Goal: Transaction & Acquisition: Purchase product/service

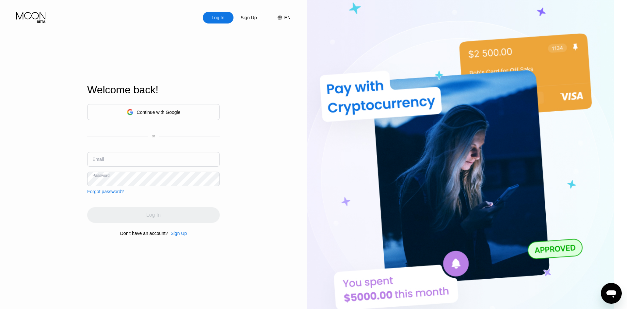
click at [178, 112] on div "Continue with Google" at bounding box center [159, 112] width 44 height 5
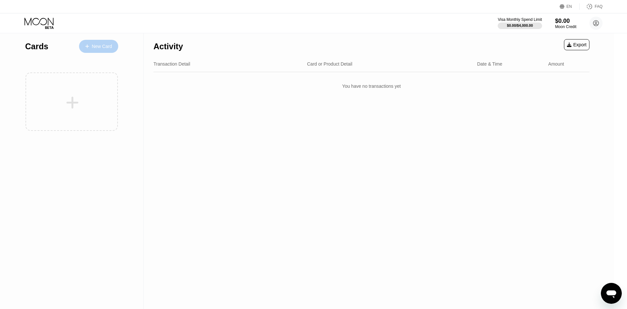
click at [96, 47] on div "New Card" at bounding box center [102, 47] width 20 height 6
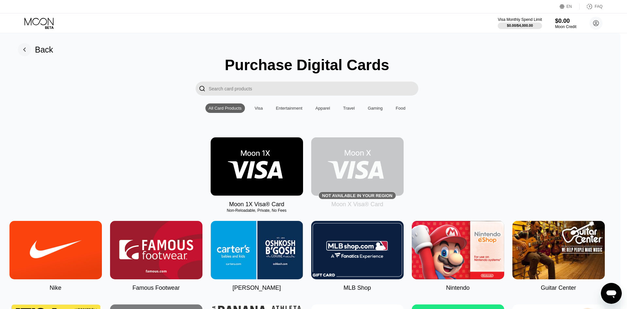
click at [365, 178] on img at bounding box center [357, 166] width 92 height 58
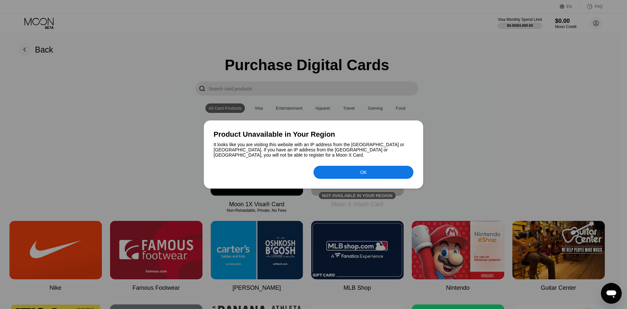
click at [351, 171] on div "OK" at bounding box center [363, 172] width 100 height 13
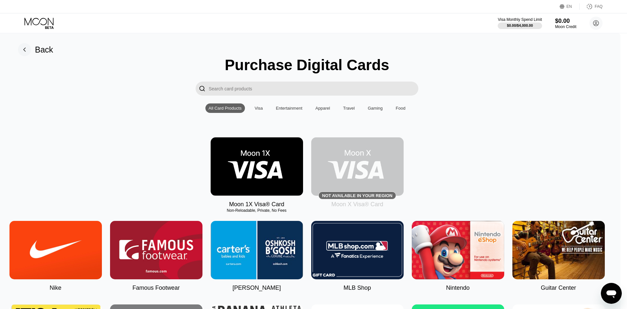
click at [265, 170] on img at bounding box center [257, 166] width 92 height 58
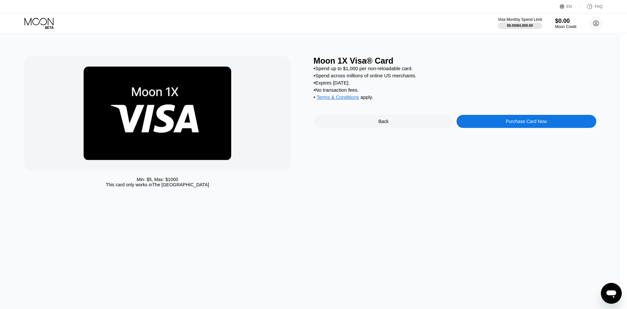
click at [510, 128] on div "Purchase Card Now" at bounding box center [526, 121] width 140 height 13
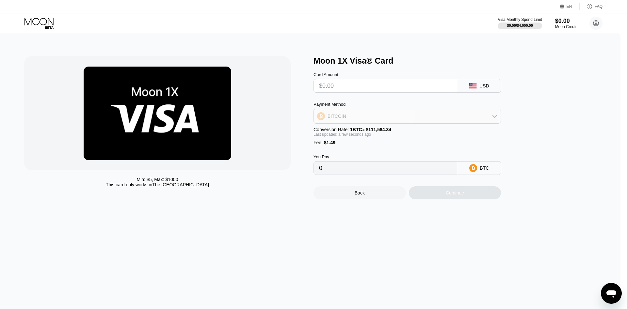
click at [479, 119] on div "BITCOIN" at bounding box center [407, 116] width 187 height 13
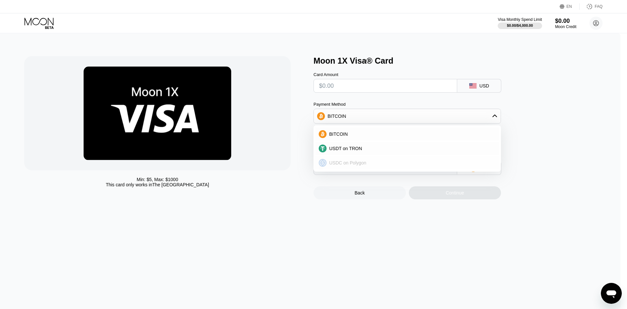
click at [407, 164] on div "USDC on Polygon" at bounding box center [411, 162] width 169 height 5
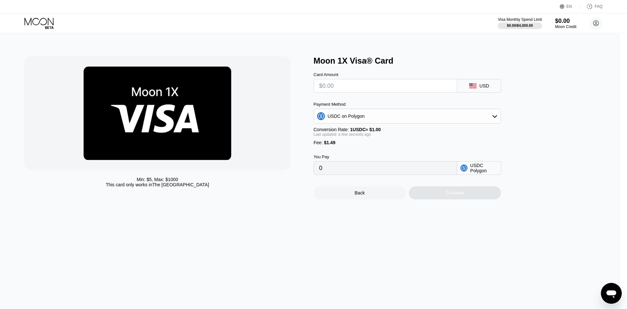
click at [408, 88] on input "text" at bounding box center [385, 85] width 133 height 13
type input "$1"
type input "2.49000000"
type input "0"
type input "$5"
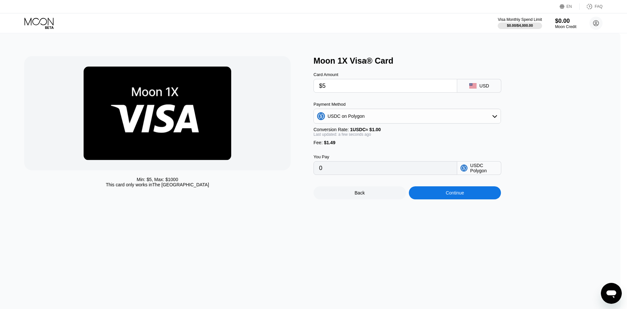
type input "6.49000000"
type input "0"
type input "$4"
type input "5.49000000"
type input "0"
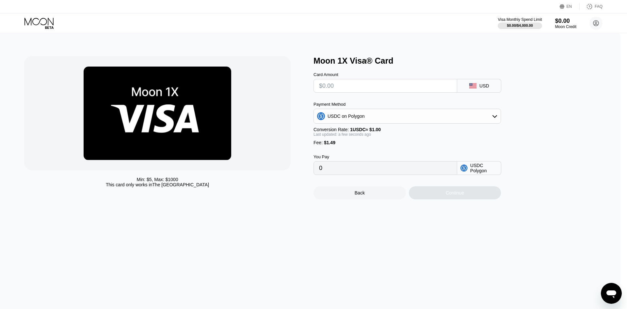
type input "$5"
type input "6.49000000"
type input "$5"
click at [435, 121] on div "USDC on Polygon" at bounding box center [407, 116] width 187 height 13
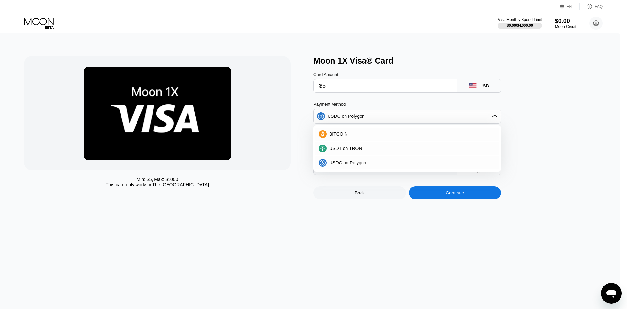
click at [574, 138] on div "Moon 1X Visa® Card Card Amount $5 USD Payment Method USDC on Polygon BITCOIN US…" at bounding box center [454, 127] width 283 height 143
click at [497, 118] on icon at bounding box center [494, 116] width 5 height 5
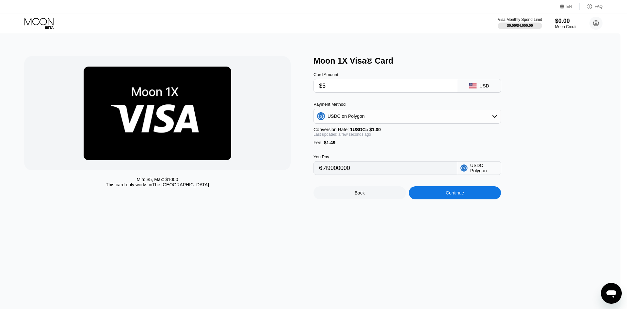
click at [474, 199] on div "Continue" at bounding box center [455, 192] width 92 height 13
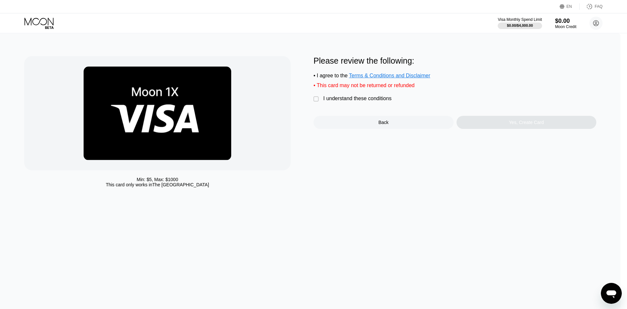
click at [372, 102] on div "I understand these conditions" at bounding box center [357, 99] width 68 height 6
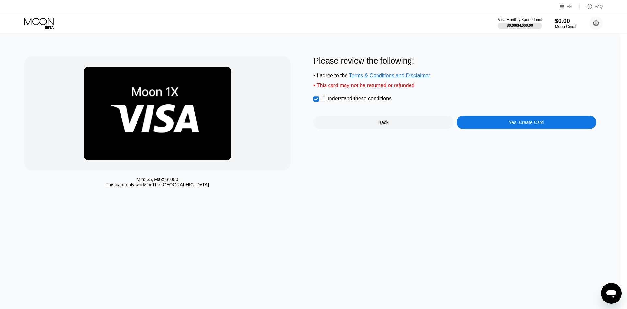
click at [522, 125] on div "Yes, Create Card" at bounding box center [526, 122] width 35 height 5
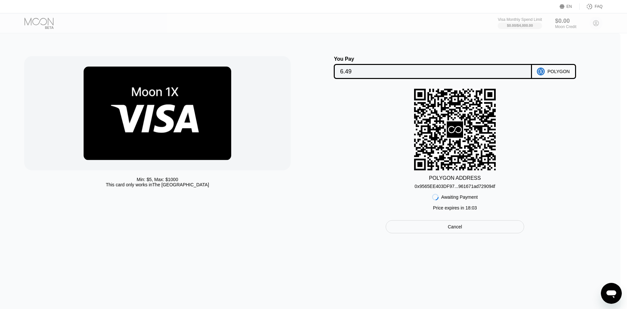
click at [561, 131] on div "POLYGON ADDRESS 0x9565EE403DF97...961671ad729094f Awaiting Payment Price expire…" at bounding box center [454, 151] width 283 height 125
click at [471, 232] on div "Cancel" at bounding box center [455, 226] width 138 height 13
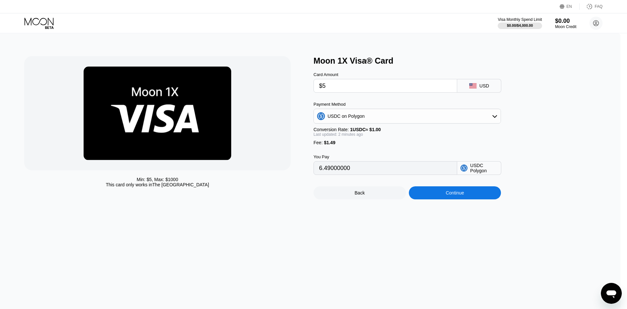
click at [574, 124] on div "Moon 1X Visa® Card Card Amount $5 USD Payment Method USDC on Polygon Conversion…" at bounding box center [454, 127] width 283 height 143
click at [365, 196] on div "Back" at bounding box center [360, 192] width 10 height 5
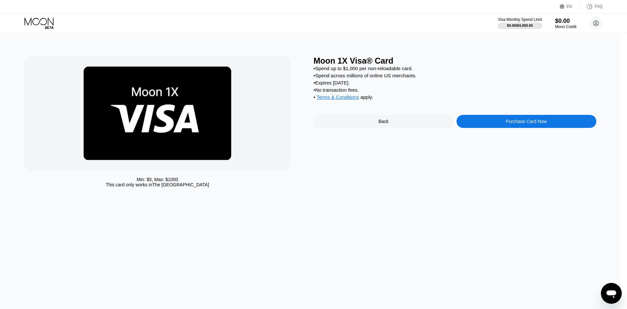
click at [344, 100] on span "Terms & Conditions" at bounding box center [337, 97] width 42 height 6
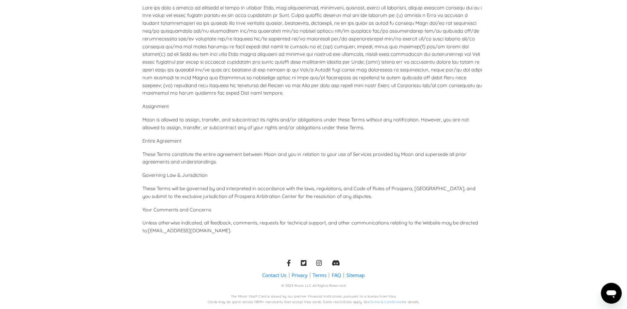
scroll to position [2891, 0]
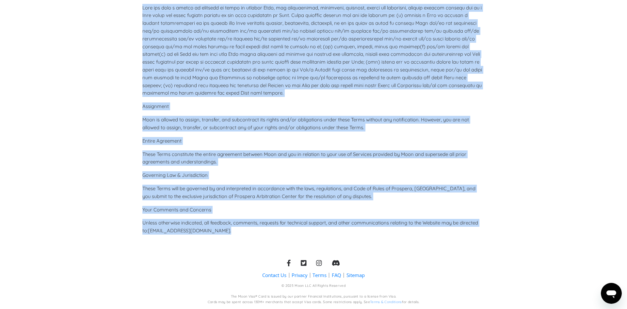
drag, startPoint x: 153, startPoint y: 52, endPoint x: 383, endPoint y: 228, distance: 289.0
copy div "Terms and Conditions for Moon Important Notice : This document is a translated …"
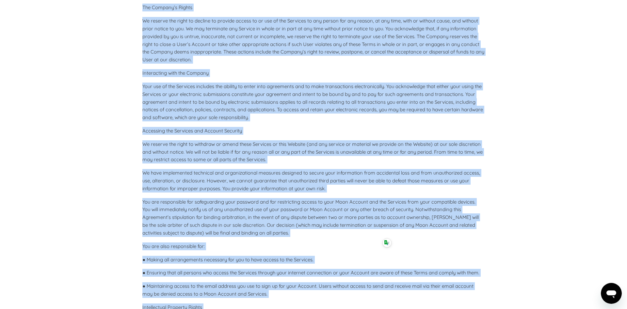
scroll to position [0, 0]
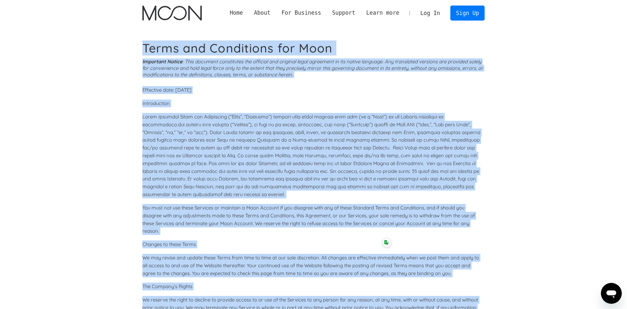
click at [373, 104] on p "Introduction" at bounding box center [313, 104] width 342 height 8
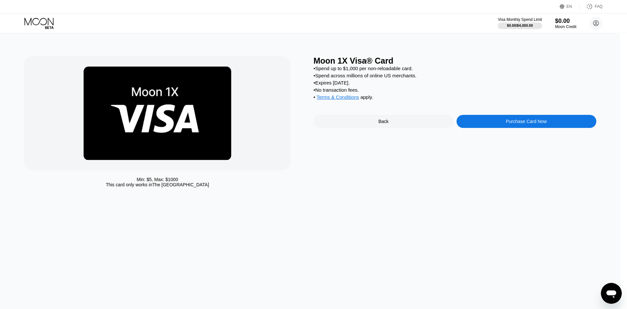
click at [392, 209] on div "Min: $ 5 , Max: $ 1000 This card only works in The United States Moon 1X Visa® …" at bounding box center [306, 171] width 627 height 276
click at [602, 20] on icon at bounding box center [595, 23] width 13 height 13
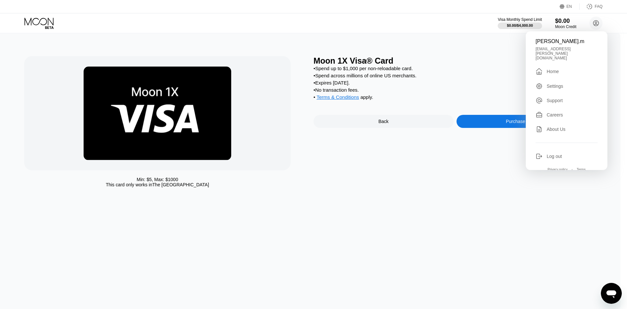
click at [421, 213] on div "Min: $ 5 , Max: $ 1000 This card only works in The United States Moon 1X Visa® …" at bounding box center [306, 171] width 627 height 276
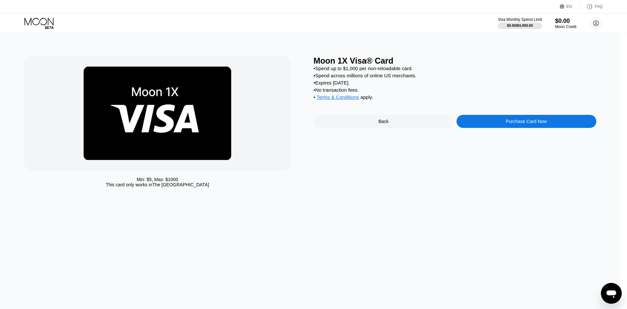
click at [375, 128] on div "Back" at bounding box center [383, 121] width 140 height 13
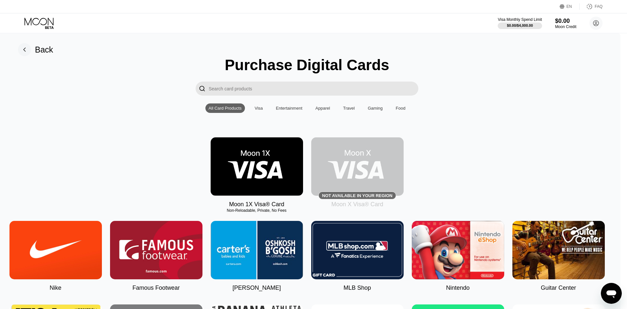
click at [375, 179] on img at bounding box center [357, 166] width 92 height 58
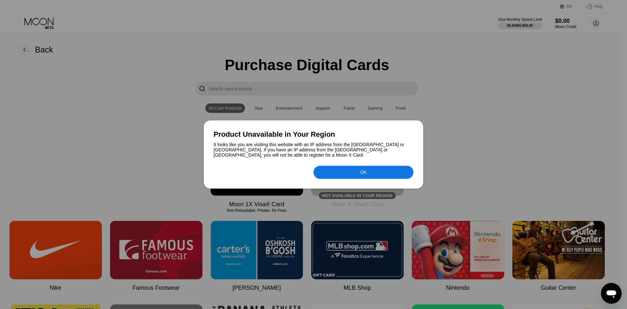
click at [375, 179] on div "Product Unavailable in Your Region It looks like you are visiting this website …" at bounding box center [313, 154] width 219 height 68
click at [367, 173] on div "OK" at bounding box center [363, 172] width 100 height 13
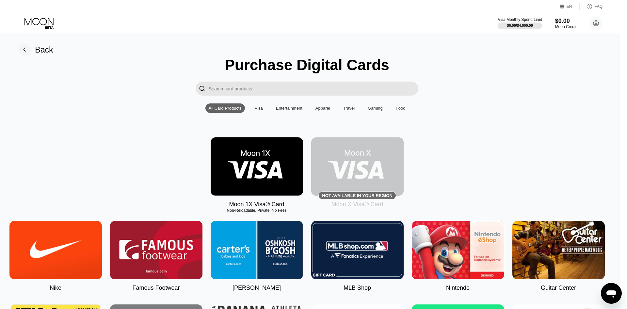
click at [265, 180] on img at bounding box center [257, 166] width 92 height 58
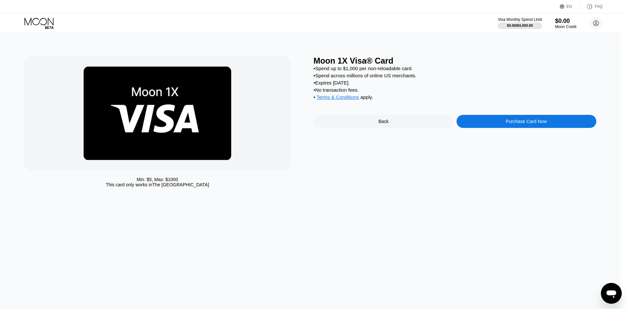
click at [571, 6] on div "EN" at bounding box center [569, 6] width 6 height 5
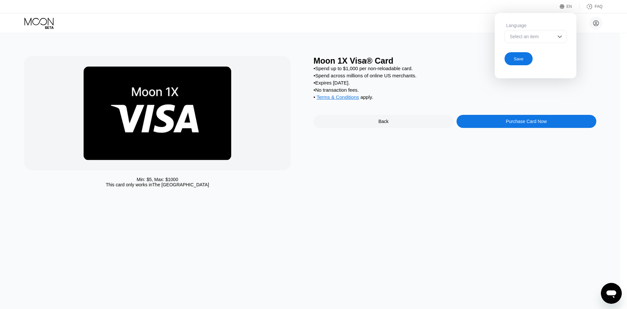
click at [565, 34] on div "Select an item" at bounding box center [535, 36] width 62 height 13
click at [561, 39] on img at bounding box center [559, 36] width 7 height 7
click at [601, 56] on div "Min: $ 5 , Max: $ 1000 This card only works in The United States Moon 1X Visa® …" at bounding box center [306, 171] width 627 height 276
click at [530, 84] on div "• Expires in 2 months." at bounding box center [454, 83] width 283 height 6
click at [517, 61] on div "Save" at bounding box center [519, 59] width 10 height 6
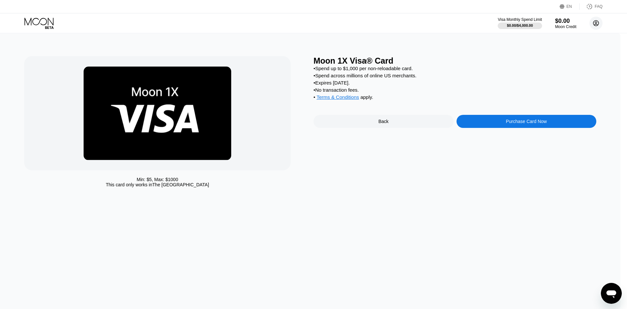
click at [595, 25] on circle at bounding box center [595, 23] width 13 height 13
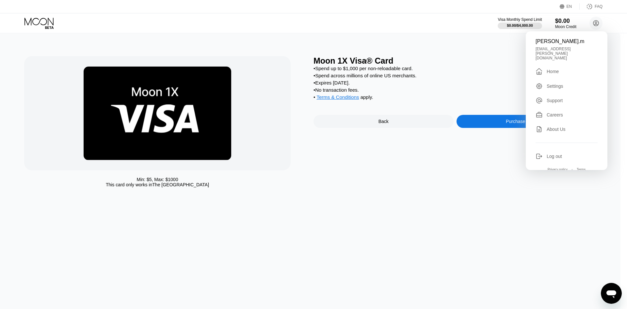
click at [511, 40] on div "Min: $ 5 , Max: $ 1000 This card only works in The United States Moon 1X Visa® …" at bounding box center [306, 171] width 627 height 276
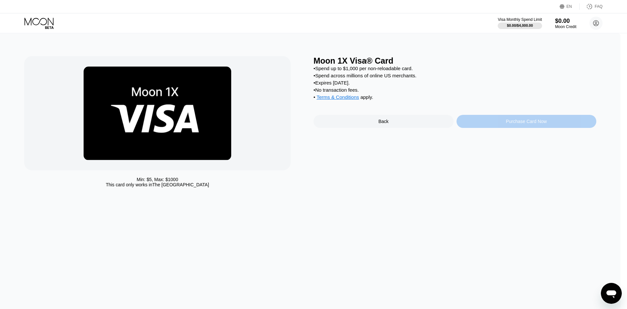
click at [536, 124] on div "Purchase Card Now" at bounding box center [526, 121] width 41 height 5
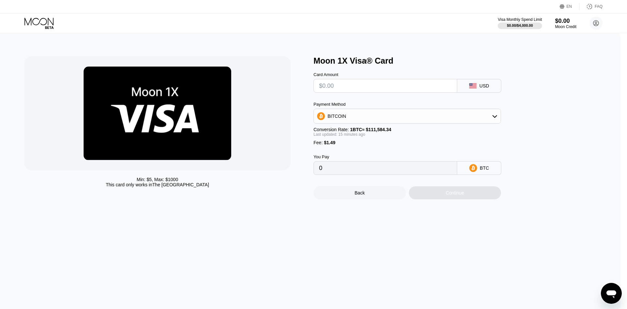
click at [491, 119] on div "BITCOIN" at bounding box center [407, 116] width 187 height 13
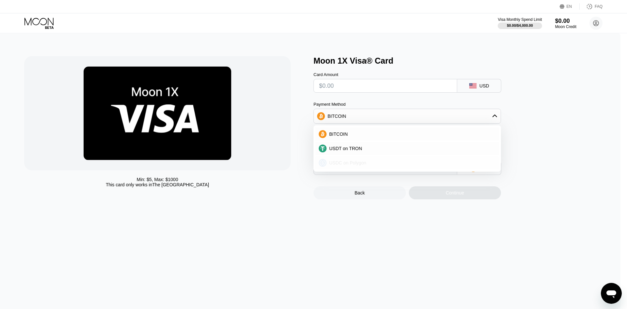
click at [392, 164] on div "USDC on Polygon" at bounding box center [411, 162] width 169 height 5
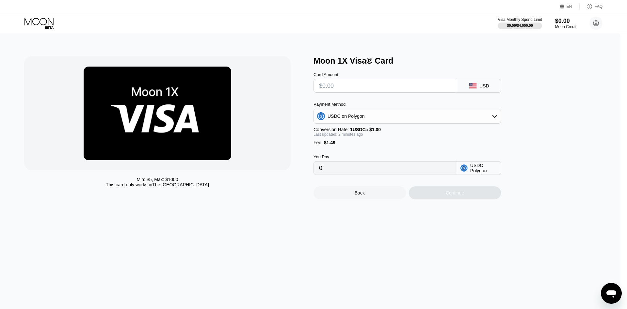
click at [374, 197] on div "Back" at bounding box center [359, 192] width 92 height 13
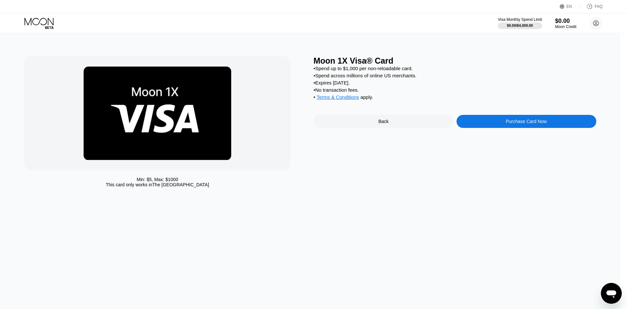
click at [530, 128] on div "Purchase Card Now" at bounding box center [526, 121] width 140 height 13
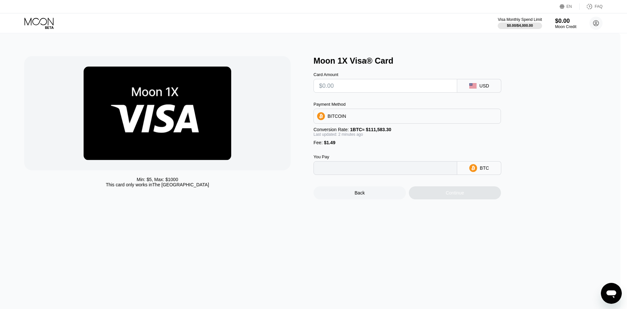
type input "0"
click at [469, 113] on div "BITCOIN" at bounding box center [407, 116] width 187 height 13
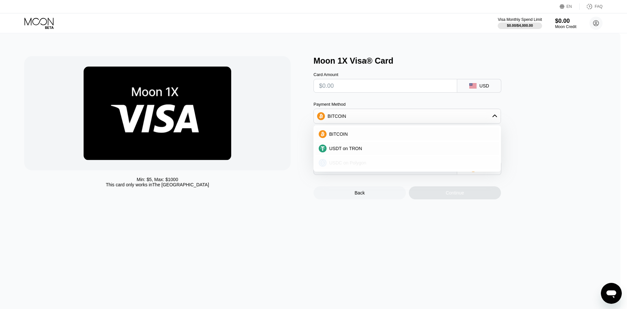
click at [385, 163] on div "USDC on Polygon" at bounding box center [411, 162] width 169 height 5
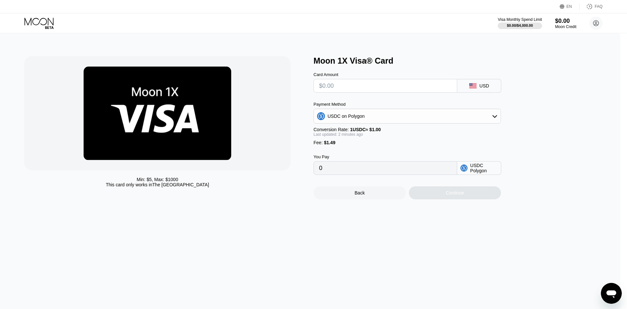
click at [396, 81] on input "text" at bounding box center [385, 85] width 133 height 13
type input "$5"
type input "6.49000000"
type input "0"
type input "$4"
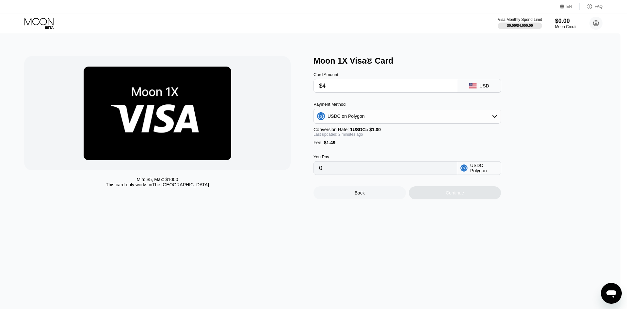
type input "5.49000000"
type input "$4.3"
type input "5.79000000"
type input "$4."
type input "5.49000000"
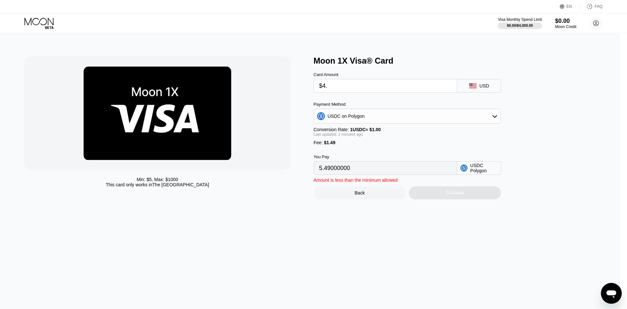
type input "$4.5"
type input "5.99000000"
type input "$4."
type input "5.49000000"
type input "$4.7"
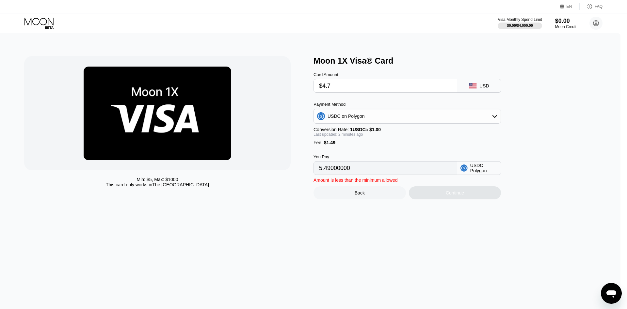
type input "6.19000000"
type input "$4."
type input "5.49000000"
type input "$4.9"
type input "6.39000000"
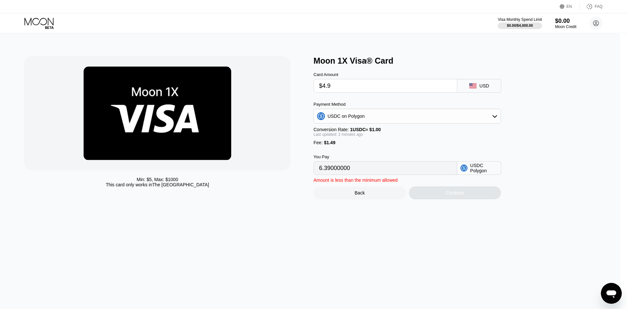
type input "$4."
type input "5.49000000"
type input "$4"
type input "0"
type input "$5"
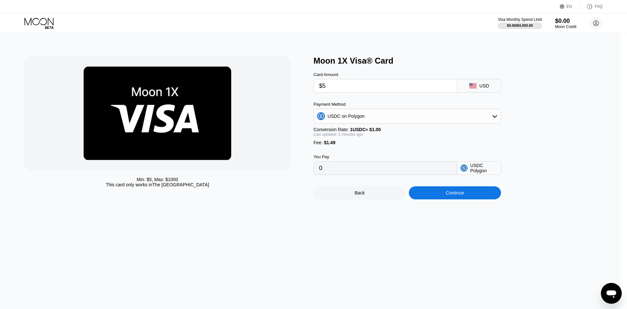
type input "6.49000000"
type input "$5"
click at [393, 172] on input "6.49000000" at bounding box center [385, 168] width 133 height 13
click at [462, 196] on div "Continue" at bounding box center [455, 192] width 18 height 5
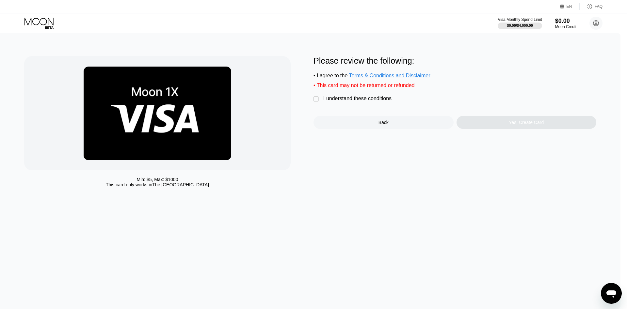
click at [336, 102] on div "I understand these conditions" at bounding box center [357, 99] width 68 height 6
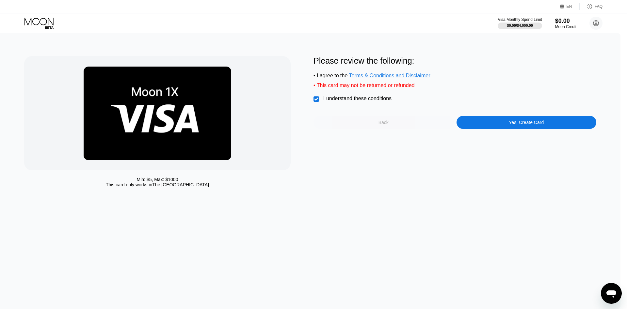
click at [386, 125] on div "Back" at bounding box center [383, 122] width 10 height 5
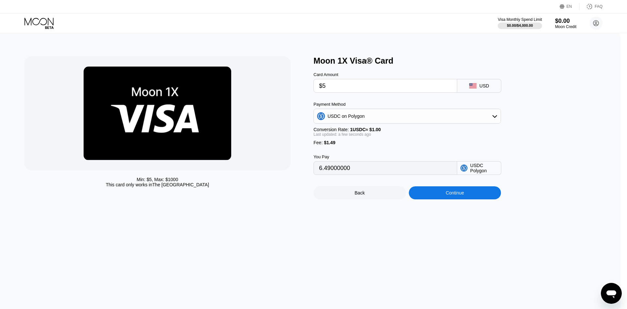
click at [383, 173] on input "6.49000000" at bounding box center [385, 168] width 133 height 13
click at [390, 82] on input "$5" at bounding box center [385, 85] width 133 height 13
click at [460, 196] on div "Continue" at bounding box center [455, 192] width 18 height 5
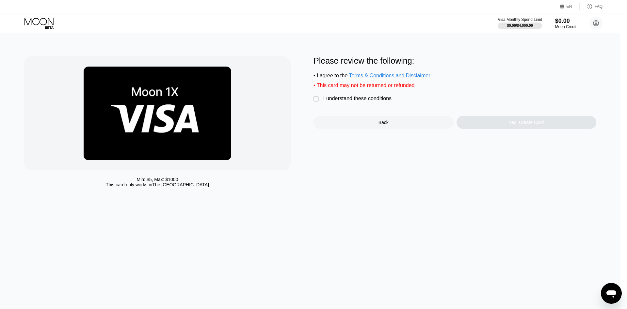
click at [352, 102] on div "I understand these conditions" at bounding box center [357, 99] width 68 height 6
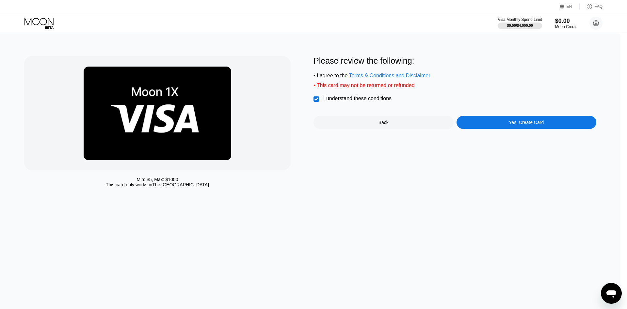
click at [502, 129] on div "Yes, Create Card" at bounding box center [526, 122] width 140 height 13
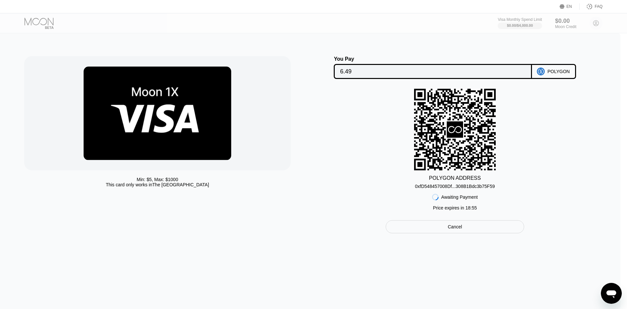
click at [394, 74] on input "6.49" at bounding box center [432, 71] width 185 height 13
click at [467, 188] on div "0xfD548457008Df...308B1Bdc3b75F59" at bounding box center [455, 186] width 80 height 5
click at [467, 187] on div "0xfD548457008Df...308B1Bdc3b75F59" at bounding box center [455, 186] width 80 height 5
click at [440, 232] on div "Cancel" at bounding box center [455, 226] width 138 height 13
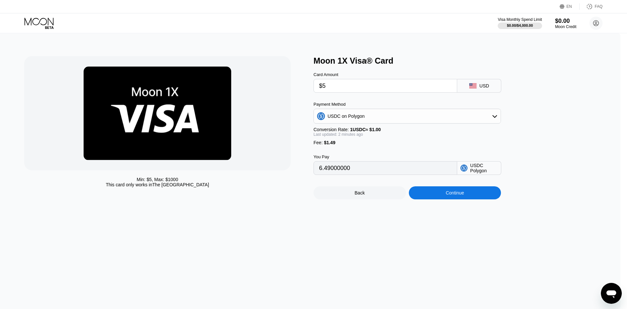
click at [447, 199] on div "Continue" at bounding box center [455, 192] width 92 height 13
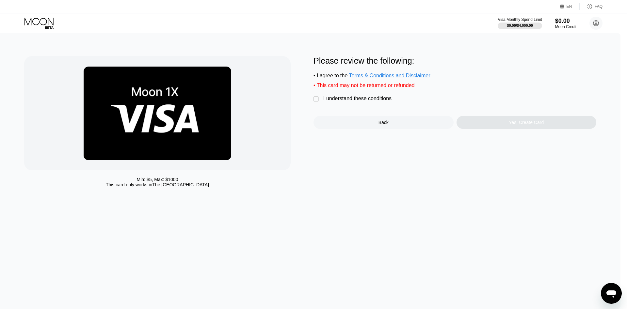
click at [327, 102] on div " I understand these conditions" at bounding box center [353, 99] width 81 height 7
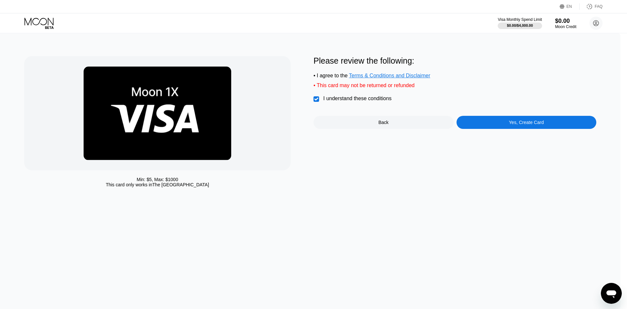
click at [506, 126] on div "Yes, Create Card" at bounding box center [526, 122] width 140 height 13
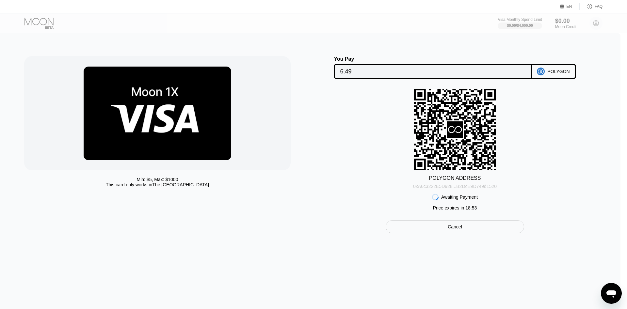
click at [475, 189] on div "0xA6c3222E5D928...B2DcE9D749d1520" at bounding box center [455, 186] width 84 height 5
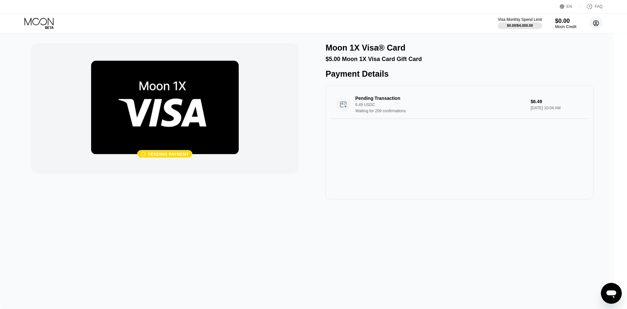
click at [598, 24] on icon at bounding box center [596, 24] width 6 height 6
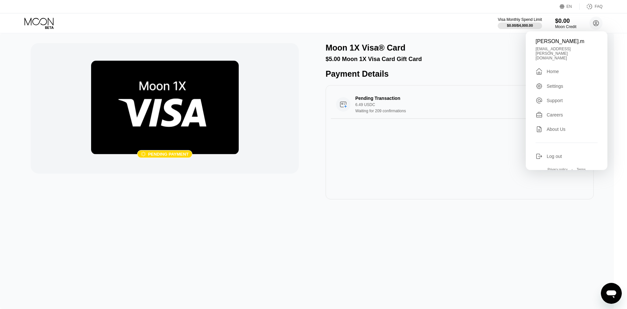
click at [444, 18] on div "Visa Monthly Spend Limit $0.00 / $4,000.00 $0.00 Moon Credit [PERSON_NAME].m [P…" at bounding box center [313, 23] width 627 height 20
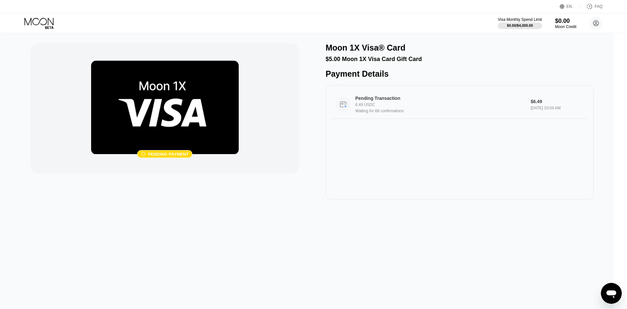
click at [392, 107] on div "6.49 USDC" at bounding box center [440, 105] width 170 height 5
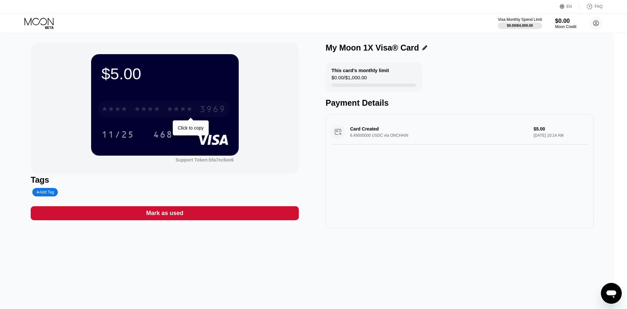
click at [160, 114] on div "* * * *" at bounding box center [147, 110] width 26 height 10
click at [176, 112] on div "2383" at bounding box center [180, 110] width 26 height 10
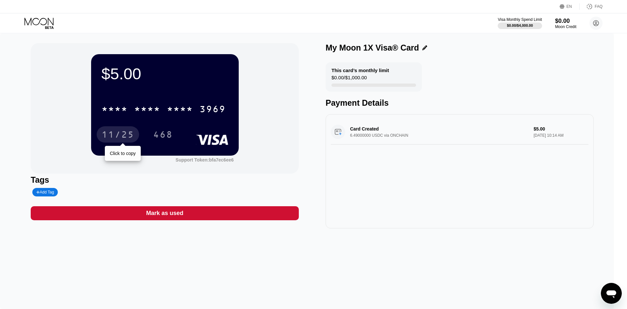
click at [122, 137] on div "11/25" at bounding box center [118, 135] width 33 height 10
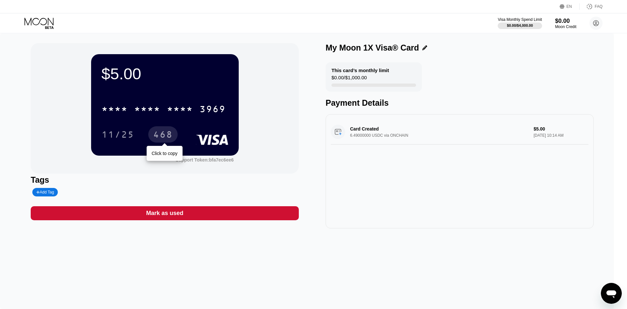
click at [163, 133] on div "468" at bounding box center [163, 135] width 20 height 10
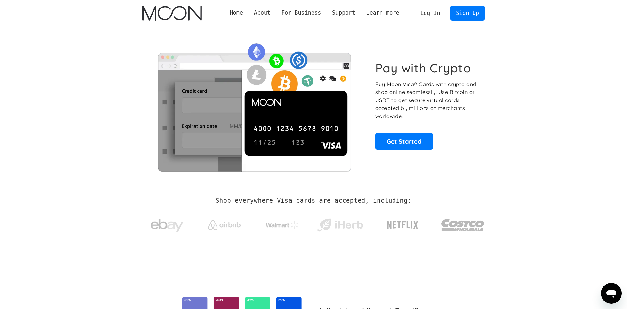
click at [435, 12] on link "Log In" at bounding box center [430, 13] width 31 height 14
